Goal: Information Seeking & Learning: Learn about a topic

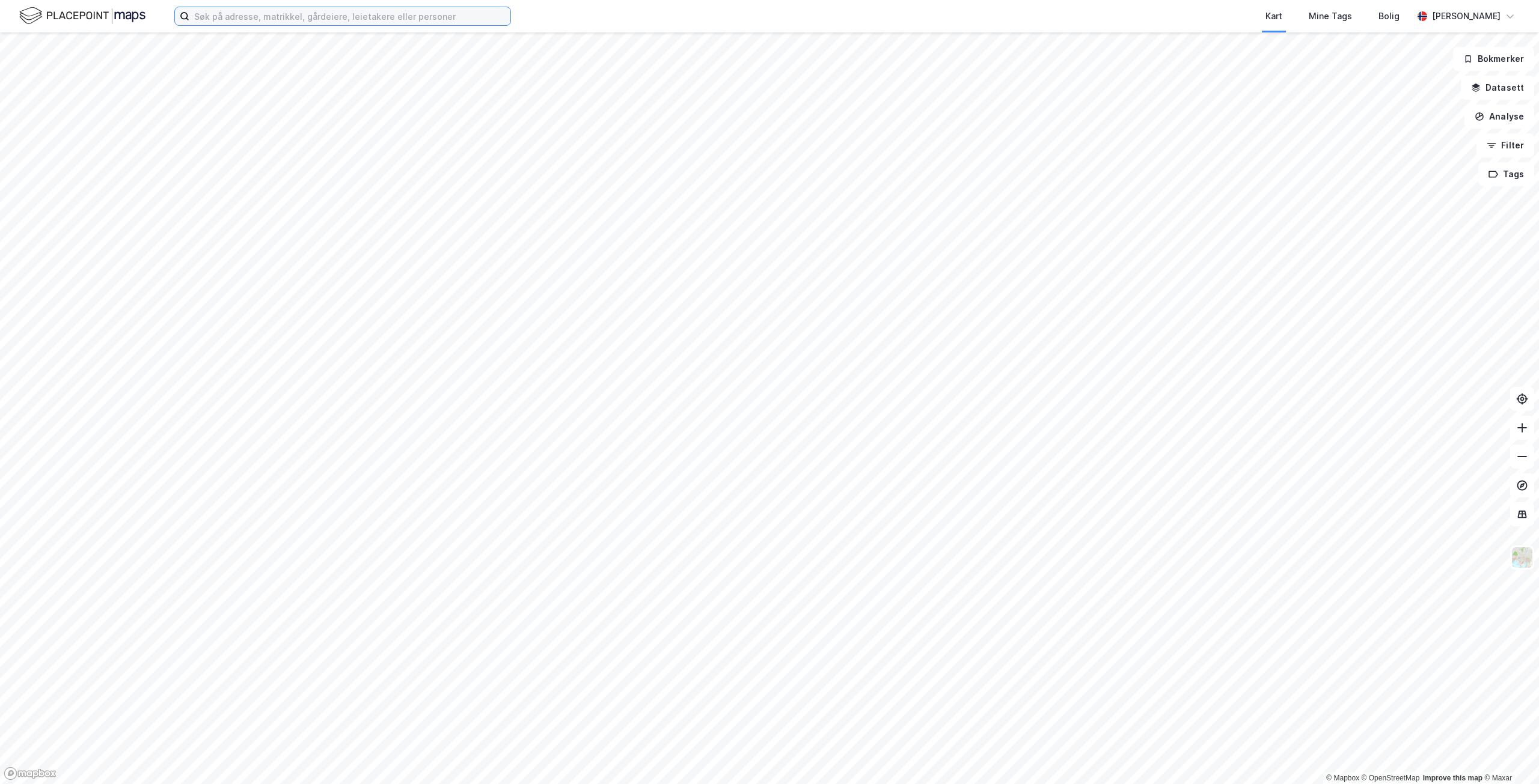
click at [379, 16] on input at bounding box center [350, 16] width 321 height 18
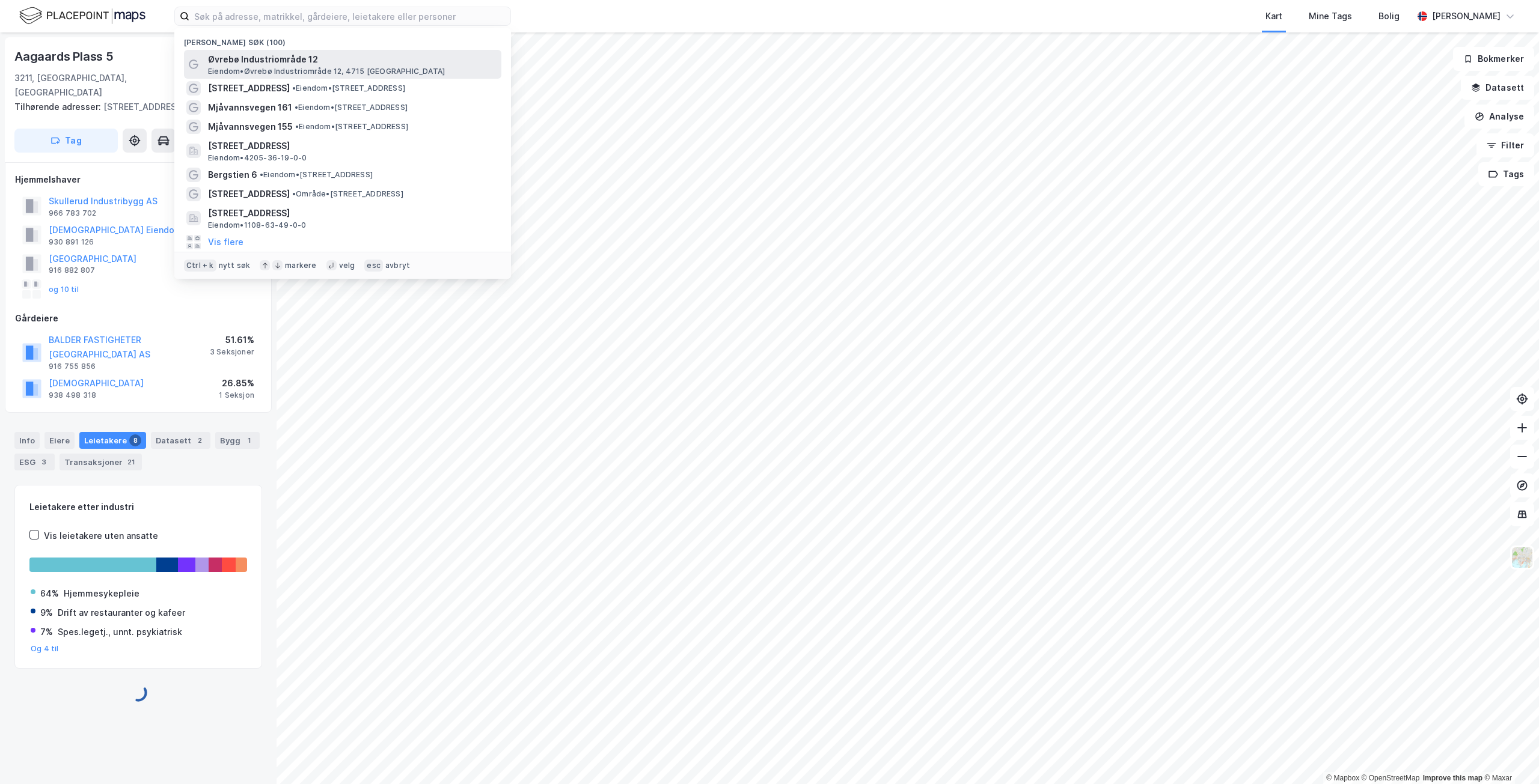
click at [336, 64] on span "Øvrebø Industriområde 12" at bounding box center [352, 59] width 288 height 14
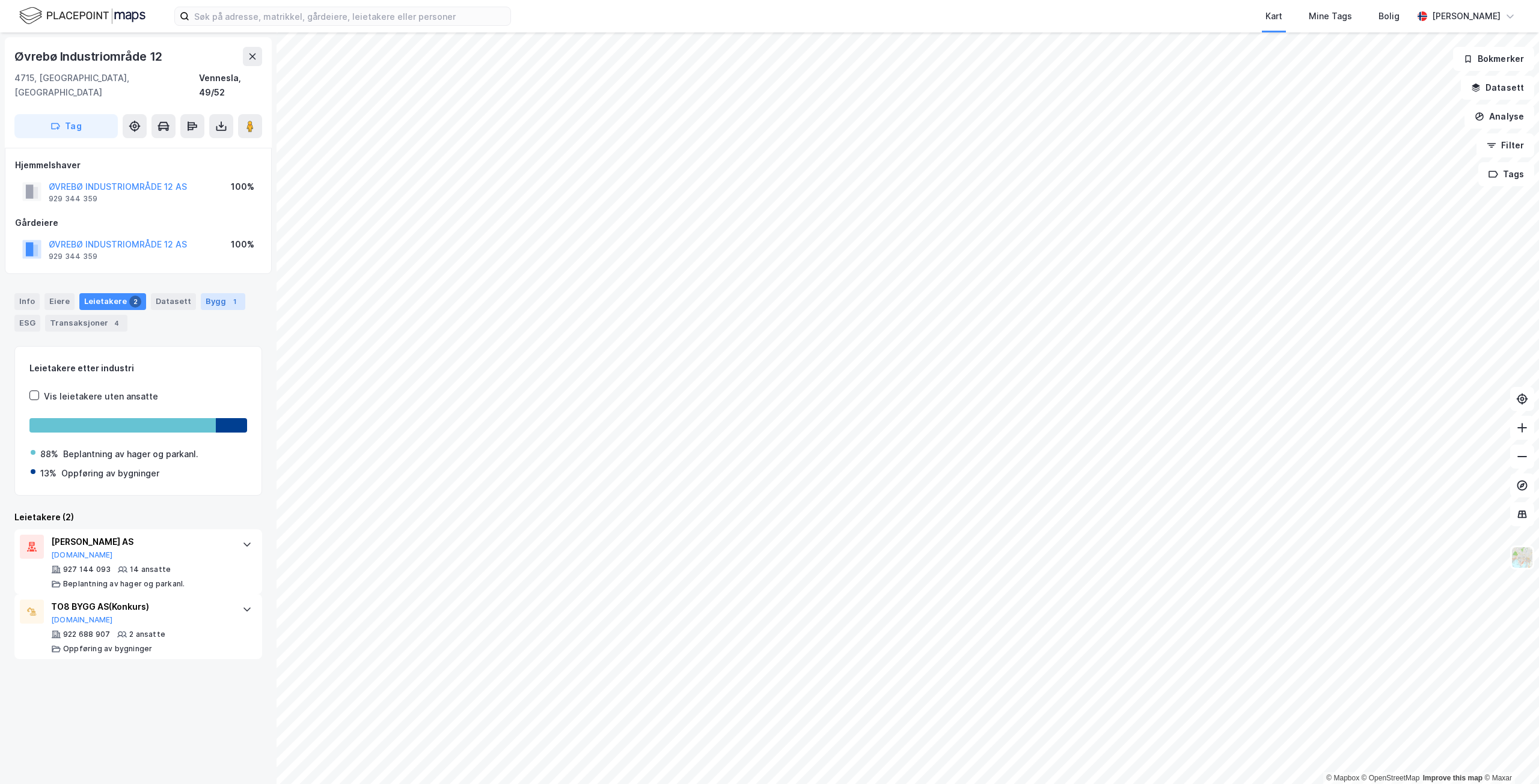
click at [201, 294] on div "Bygg 1" at bounding box center [223, 302] width 44 height 16
